Goal: Task Accomplishment & Management: Use online tool/utility

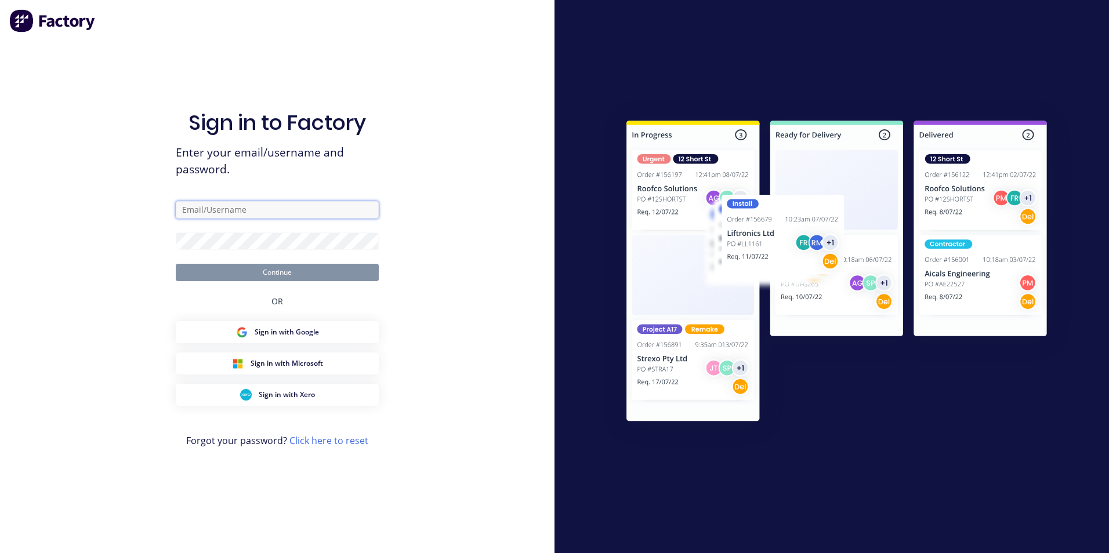
type input "[PERSON_NAME][EMAIL_ADDRESS][PERSON_NAME][DOMAIN_NAME]"
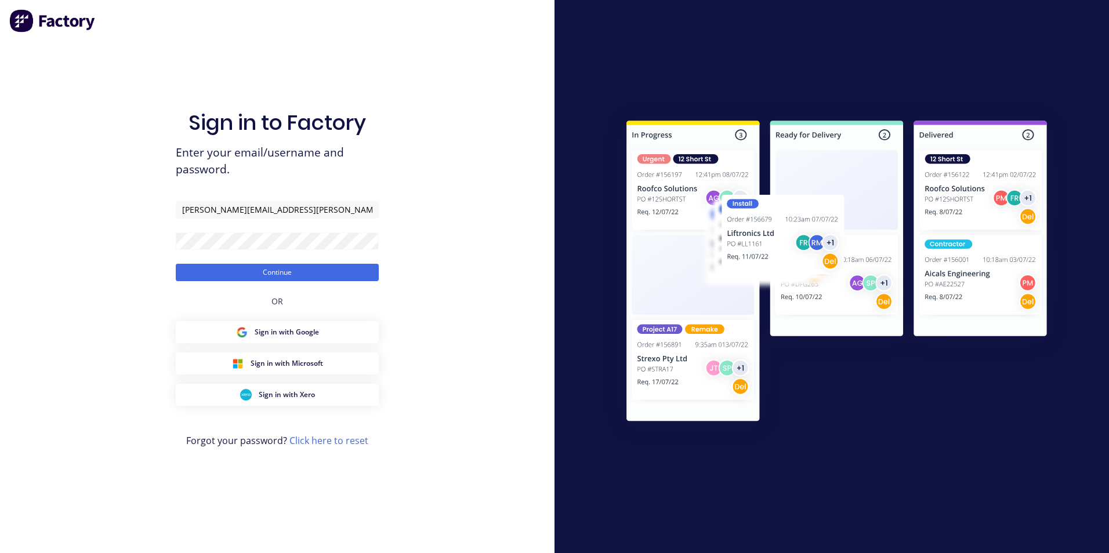
drag, startPoint x: 67, startPoint y: 306, endPoint x: 82, endPoint y: 299, distance: 16.6
click at [82, 299] on div "Sign in to Factory Enter your email/username and password. [PERSON_NAME][EMAIL_…" at bounding box center [277, 276] width 555 height 553
drag, startPoint x: 82, startPoint y: 299, endPoint x: 235, endPoint y: 273, distance: 154.8
click at [235, 273] on button "Continue" at bounding box center [277, 272] width 203 height 17
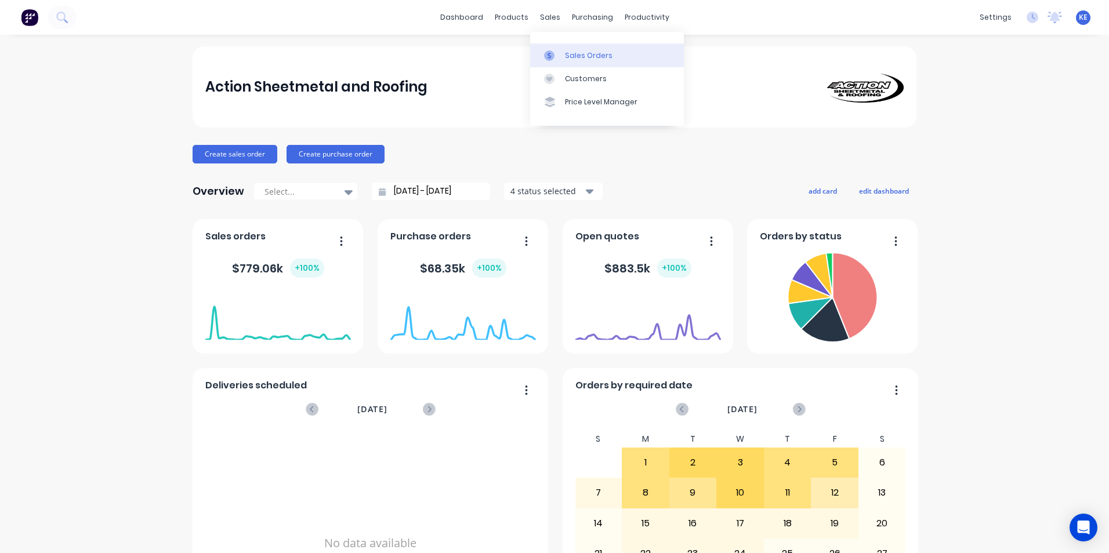
drag, startPoint x: 568, startPoint y: 54, endPoint x: 549, endPoint y: 59, distance: 19.7
click at [568, 54] on div "Sales Orders" at bounding box center [589, 55] width 48 height 10
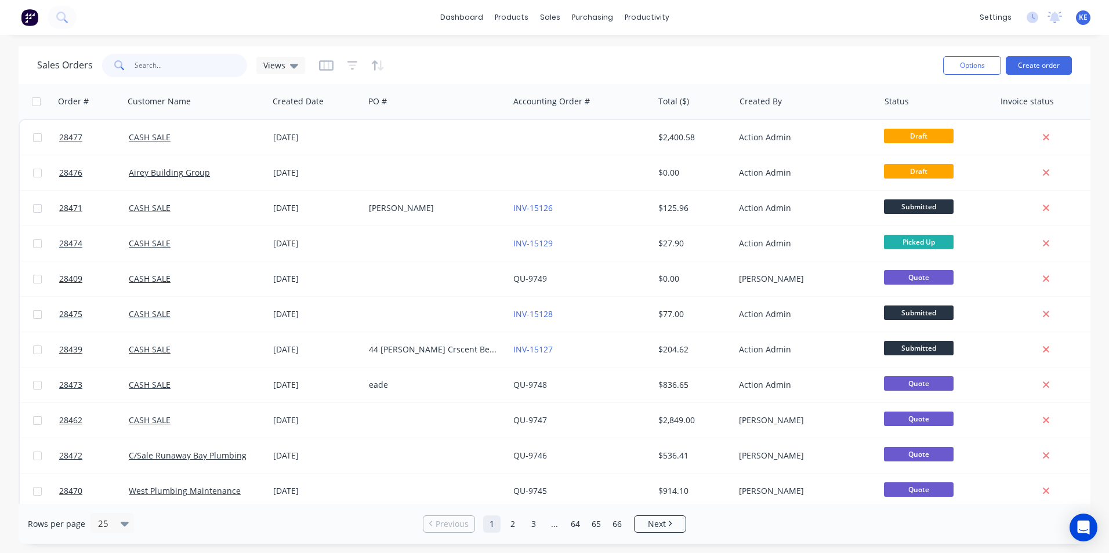
click at [160, 73] on input "text" at bounding box center [191, 65] width 113 height 23
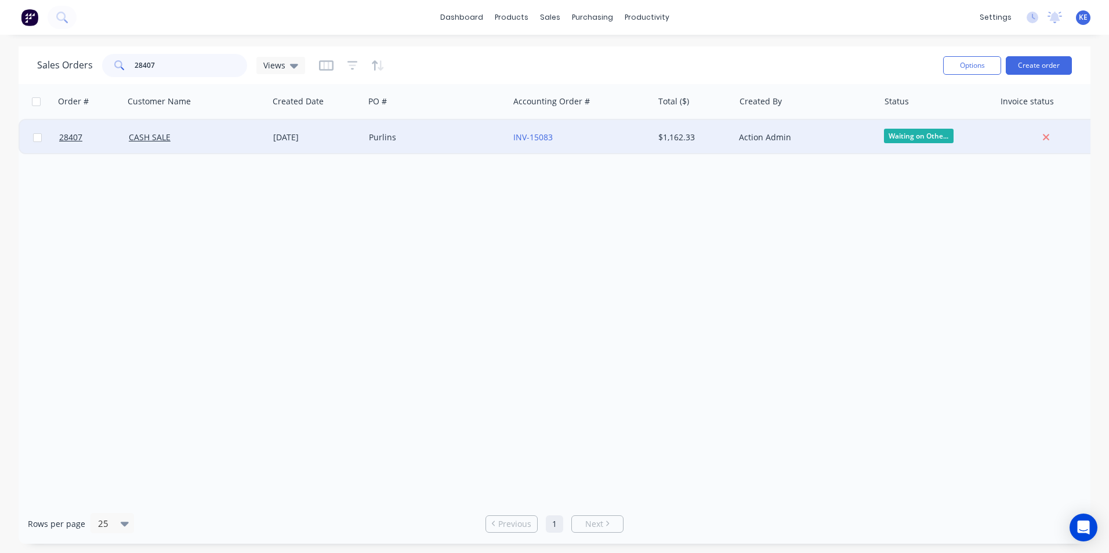
type input "28407"
click at [184, 143] on div "CASH SALE" at bounding box center [193, 138] width 129 height 12
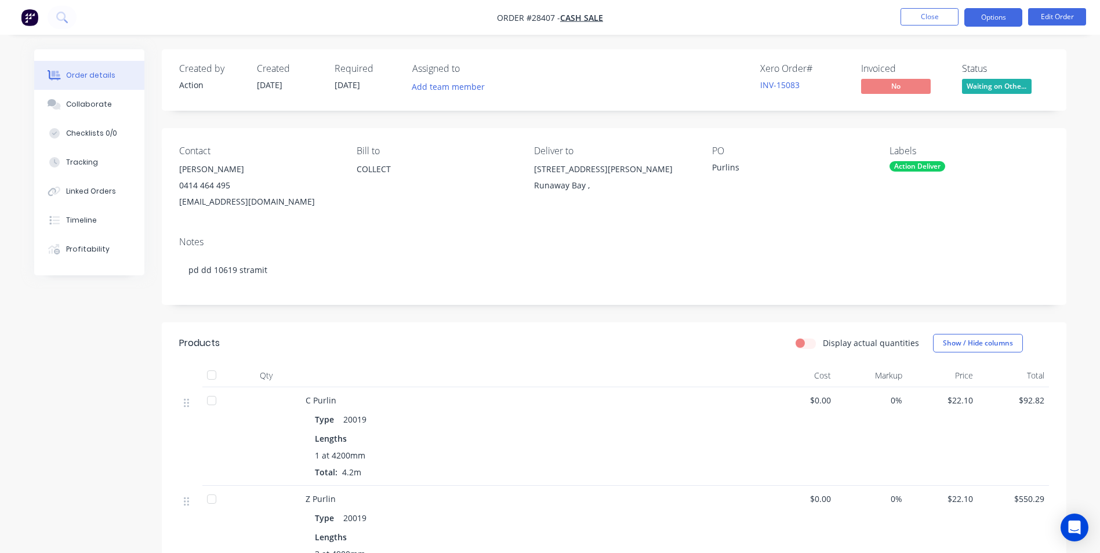
click at [1000, 16] on button "Options" at bounding box center [994, 17] width 58 height 19
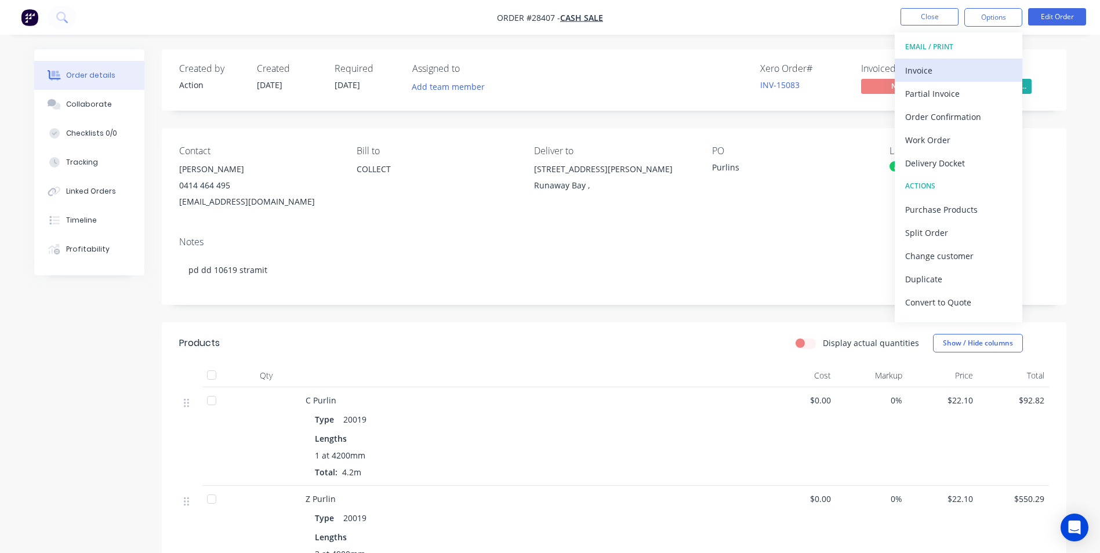
click at [933, 72] on div "Invoice" at bounding box center [959, 70] width 107 height 17
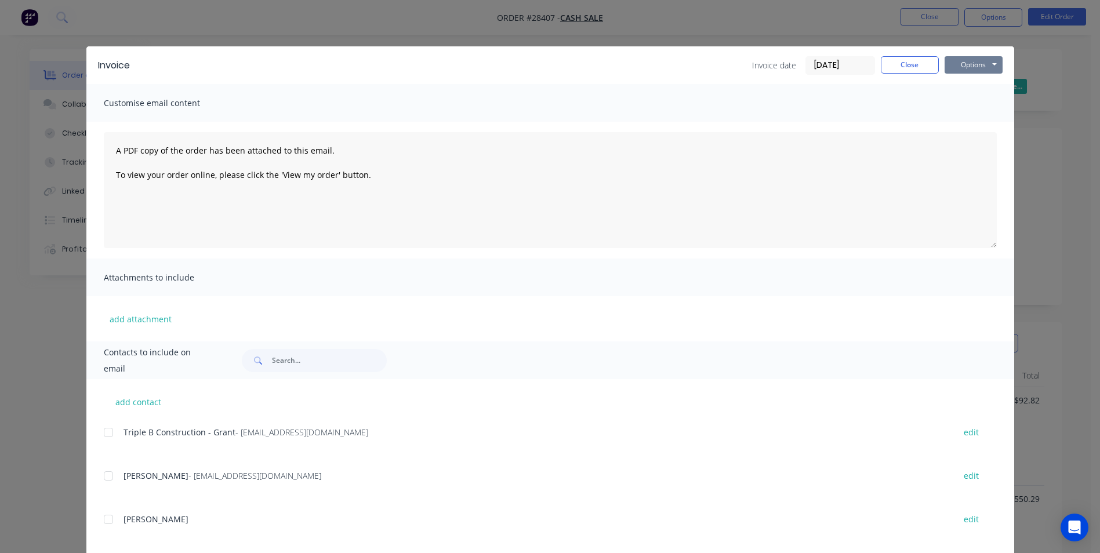
click at [958, 64] on button "Options" at bounding box center [974, 64] width 58 height 17
click at [950, 110] on button "Print" at bounding box center [982, 104] width 74 height 19
click at [904, 63] on button "Close" at bounding box center [910, 64] width 58 height 17
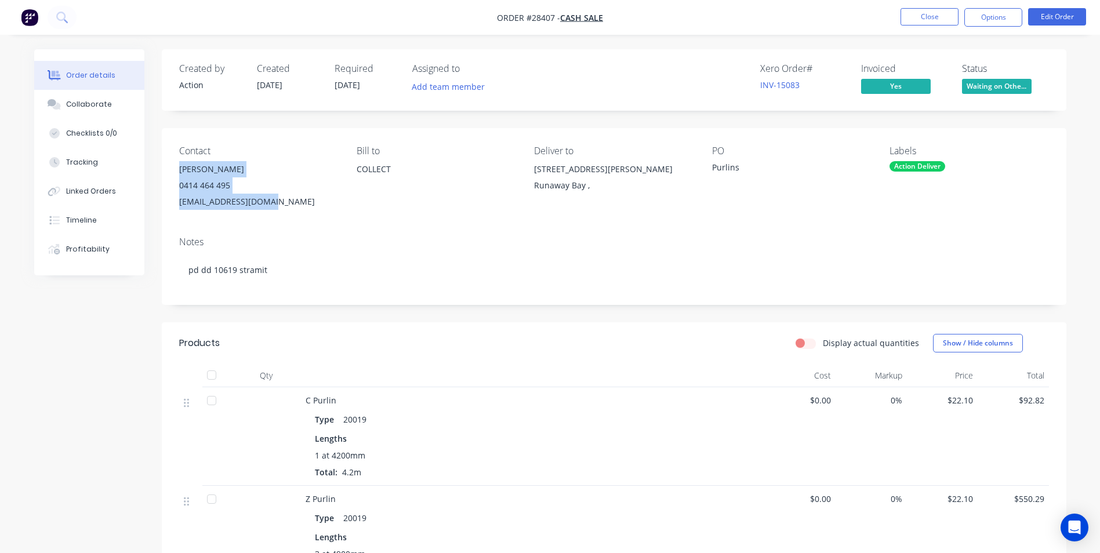
drag, startPoint x: 178, startPoint y: 170, endPoint x: 270, endPoint y: 204, distance: 98.9
click at [270, 204] on div "Contact [PERSON_NAME] [PHONE_NUMBER] [EMAIL_ADDRESS][DOMAIN_NAME] [PERSON_NAME]…" at bounding box center [614, 177] width 905 height 99
copy div "[PERSON_NAME] 0414 464 495 [EMAIL_ADDRESS][DOMAIN_NAME]"
